Goal: Information Seeking & Learning: Check status

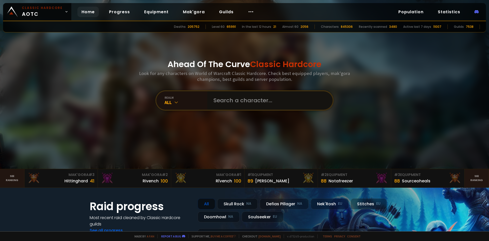
click at [246, 101] on input "text" at bounding box center [268, 100] width 116 height 18
type input "Kaz"
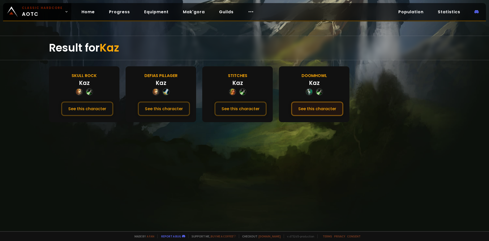
click at [311, 106] on button "See this character" at bounding box center [317, 108] width 52 height 15
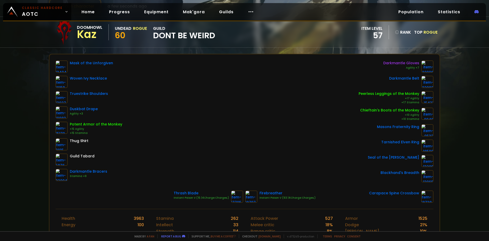
scroll to position [51, 0]
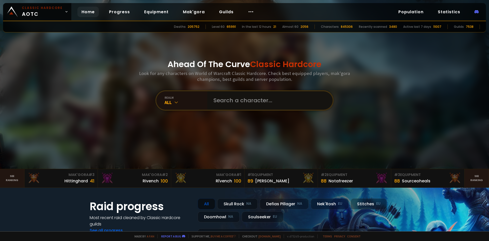
click at [219, 100] on input "text" at bounding box center [268, 100] width 116 height 18
type input "Qida"
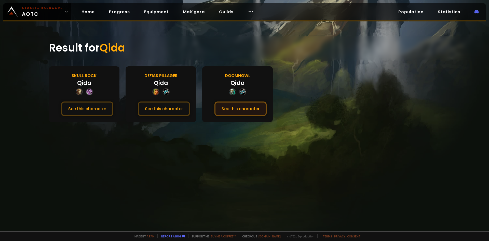
click at [238, 112] on button "See this character" at bounding box center [240, 108] width 52 height 15
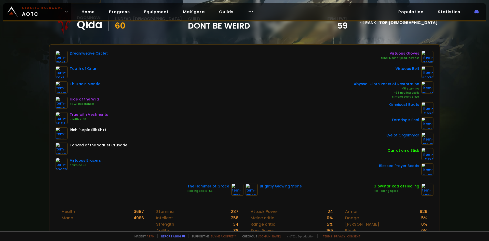
scroll to position [51, 0]
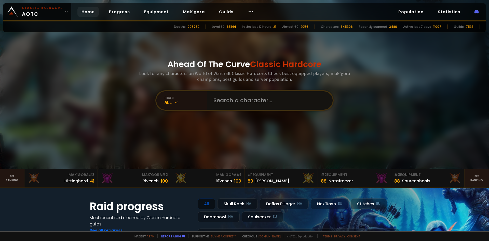
click at [212, 101] on input "text" at bounding box center [268, 100] width 116 height 18
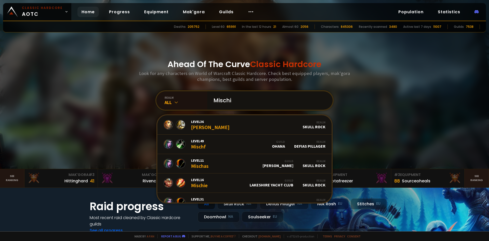
type input "Mischif"
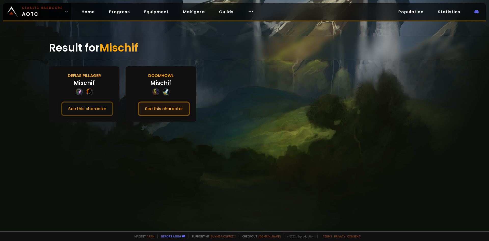
click at [171, 108] on button "See this character" at bounding box center [164, 108] width 52 height 15
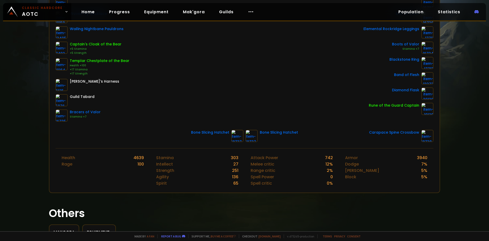
scroll to position [102, 0]
